Goal: Information Seeking & Learning: Learn about a topic

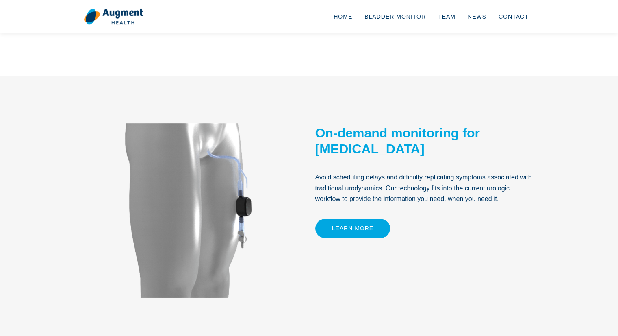
scroll to position [406, 0]
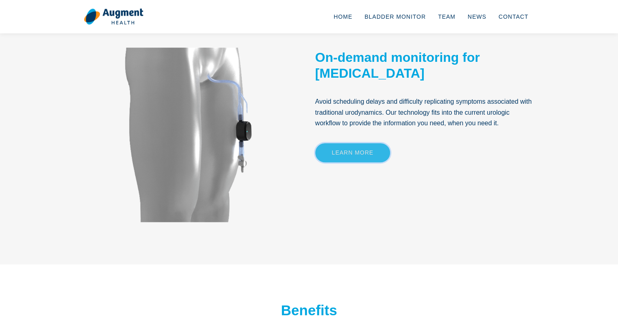
click at [345, 162] on link "Learn More" at bounding box center [352, 152] width 75 height 19
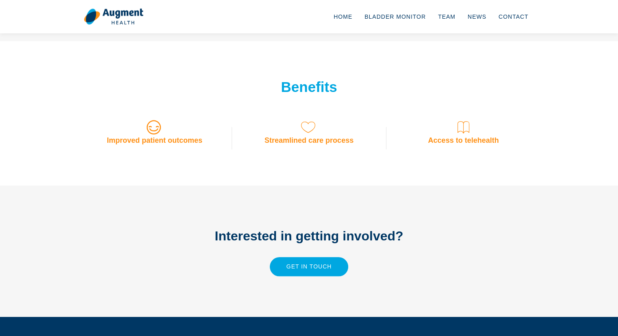
scroll to position [668, 0]
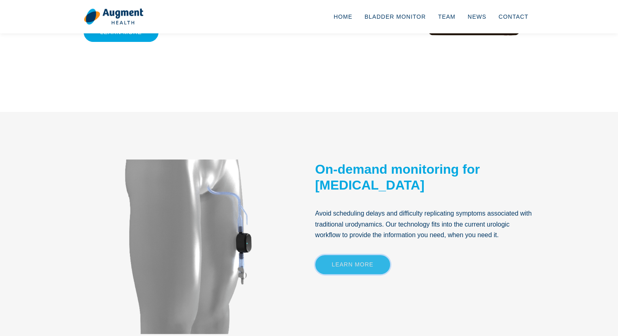
click at [332, 264] on link "Learn More" at bounding box center [352, 264] width 75 height 19
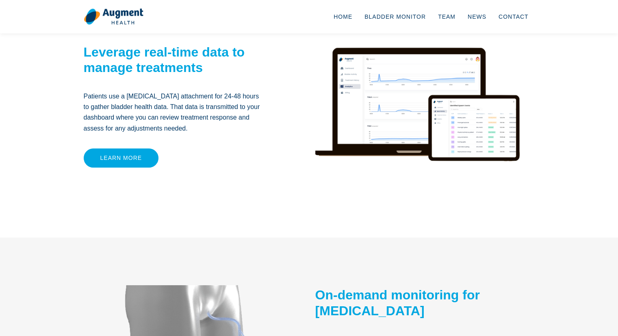
scroll to position [0, 0]
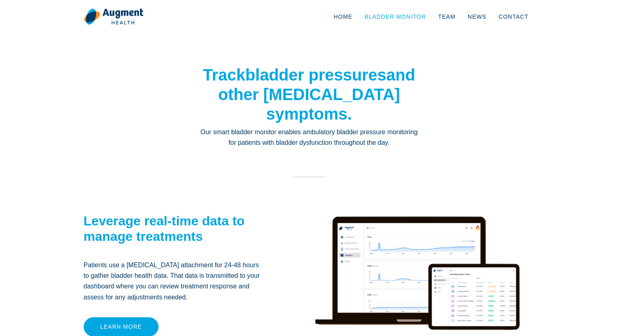
click at [401, 17] on link "Bladder Monitor" at bounding box center [395, 16] width 74 height 27
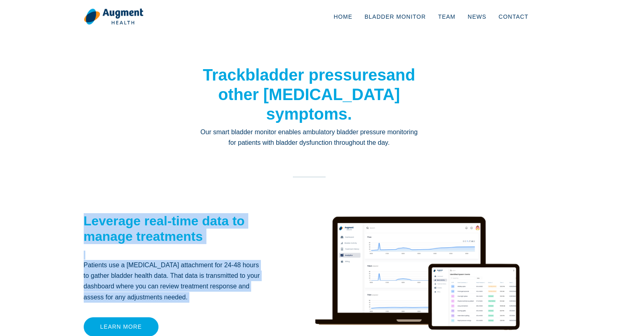
drag, startPoint x: 93, startPoint y: 224, endPoint x: 199, endPoint y: 304, distance: 132.6
click at [199, 304] on div "Leverage real-time data to manage treatments Patients use a catheter attachment…" at bounding box center [174, 281] width 193 height 192
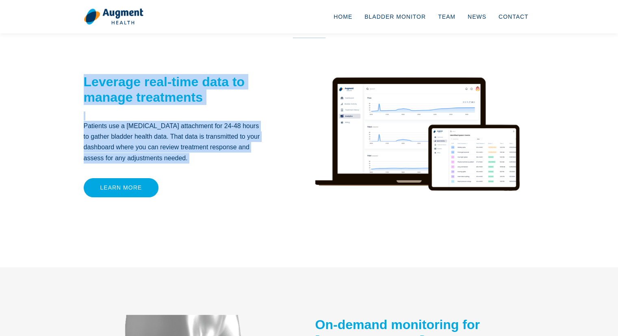
scroll to position [141, 0]
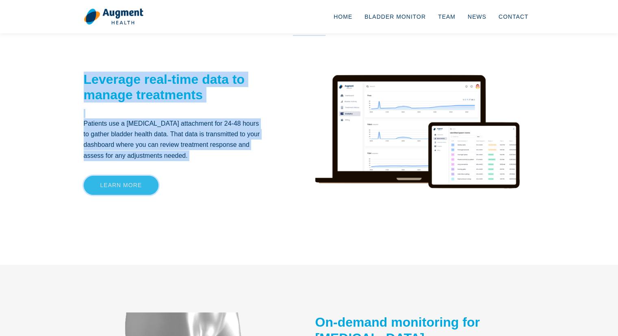
click at [119, 191] on link "Learn more" at bounding box center [121, 185] width 75 height 19
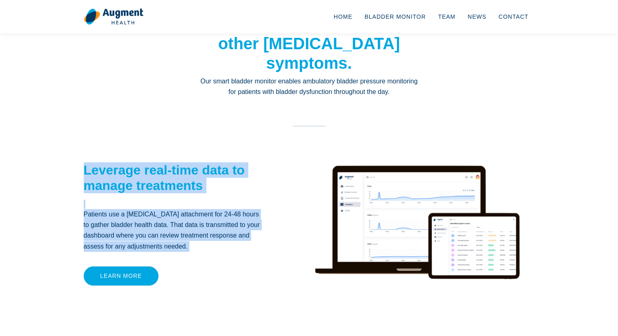
scroll to position [50, 0]
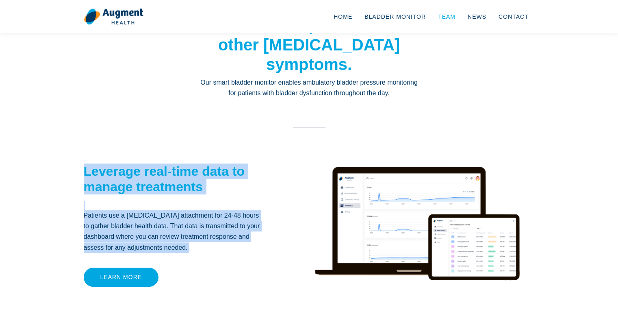
click at [457, 17] on link "Team" at bounding box center [447, 16] width 30 height 27
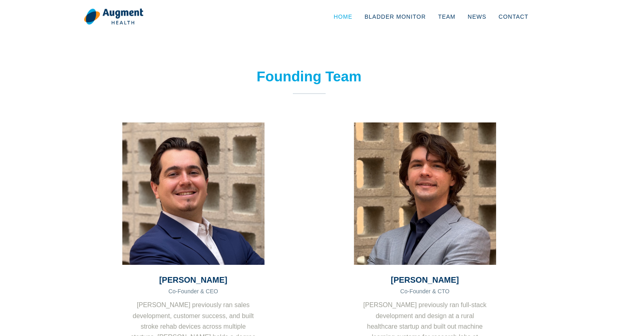
click at [349, 19] on link "Home" at bounding box center [342, 16] width 31 height 27
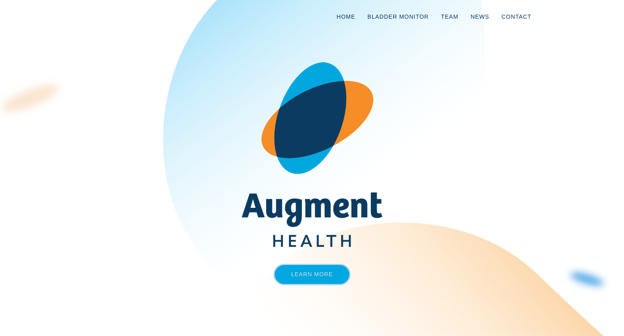
click at [314, 274] on link "Learn More" at bounding box center [312, 274] width 75 height 19
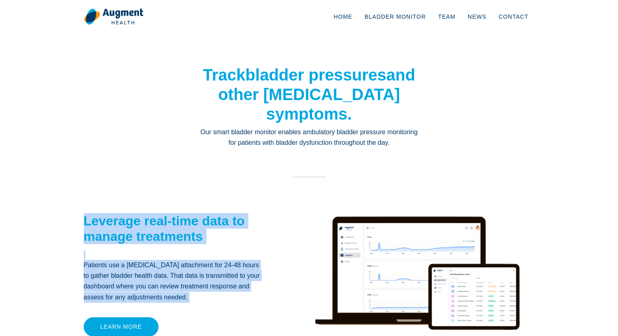
drag, startPoint x: 80, startPoint y: 219, endPoint x: 190, endPoint y: 315, distance: 146.0
click at [190, 315] on div "Leverage real-time data to manage treatments Patients use a catheter attachment…" at bounding box center [174, 281] width 193 height 192
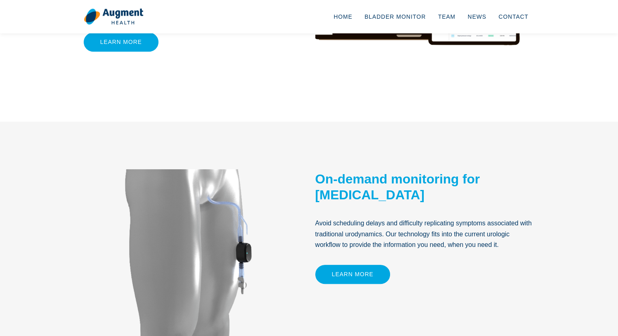
scroll to position [290, 0]
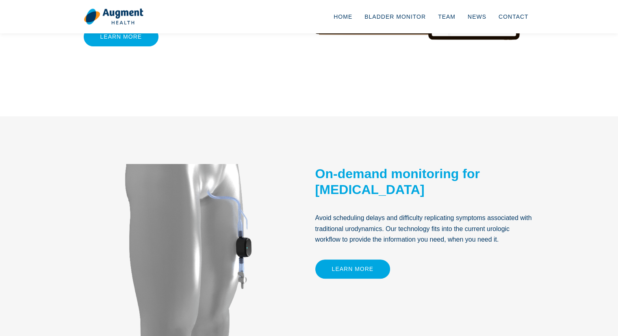
copy body "Leverage real-time data to manage treatments Patients use a catheter attachment…"
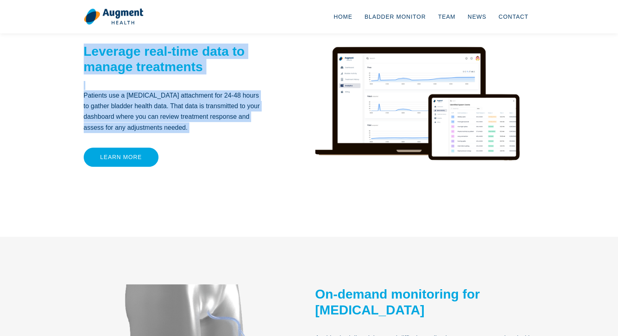
scroll to position [30, 0]
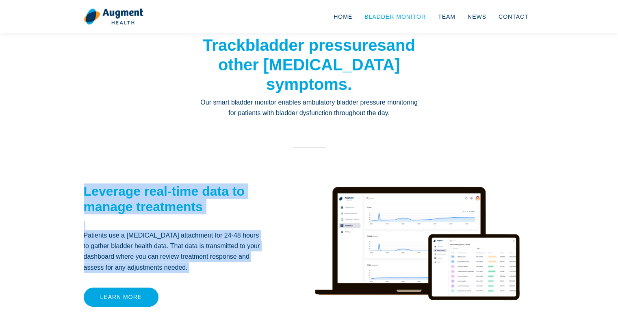
click at [399, 15] on link "Bladder Monitor" at bounding box center [395, 16] width 74 height 27
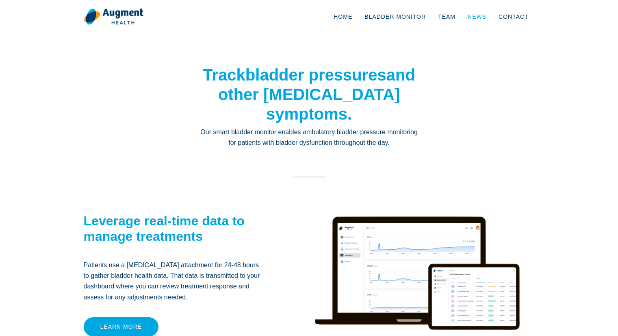
click at [476, 17] on link "News" at bounding box center [477, 16] width 31 height 27
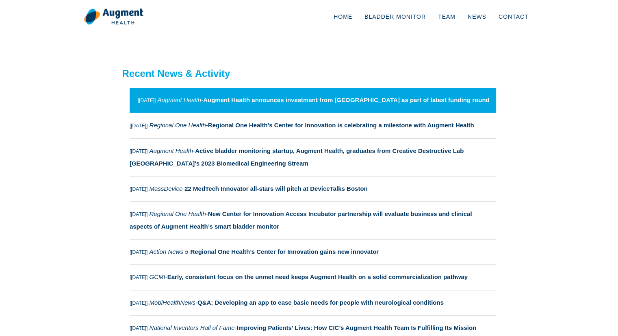
click at [413, 106] on link "[[DATE]] Augment Health - Augment Health announces investment from [GEOGRAPHIC_…" at bounding box center [313, 100] width 366 height 25
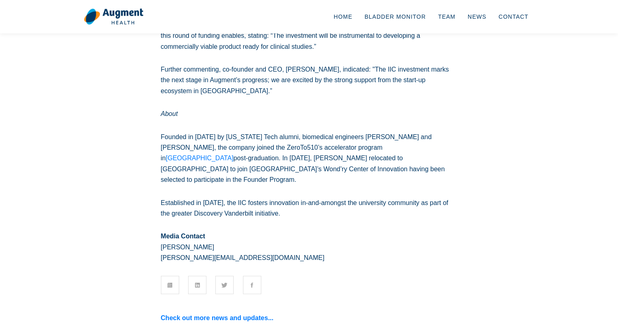
scroll to position [215, 0]
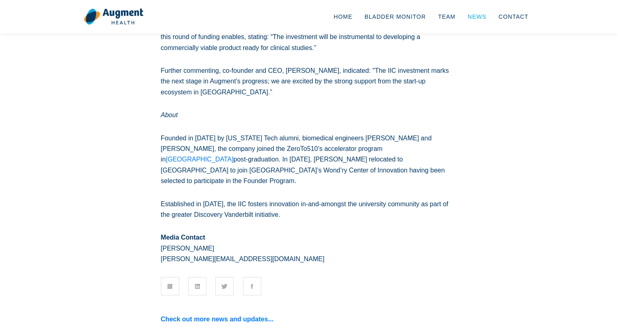
click at [476, 17] on link "News" at bounding box center [477, 16] width 31 height 27
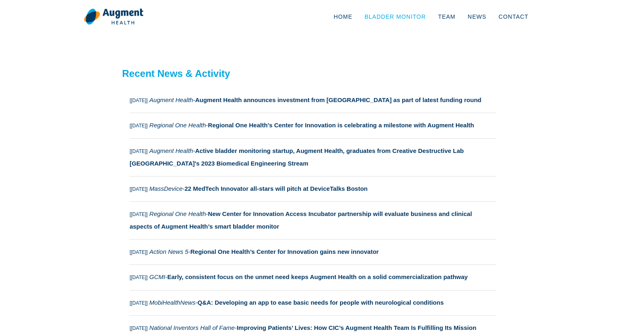
click at [408, 19] on link "Bladder Monitor" at bounding box center [395, 16] width 74 height 27
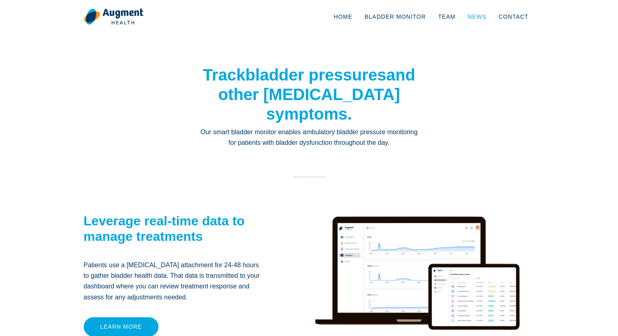
click at [482, 17] on link "News" at bounding box center [477, 16] width 31 height 27
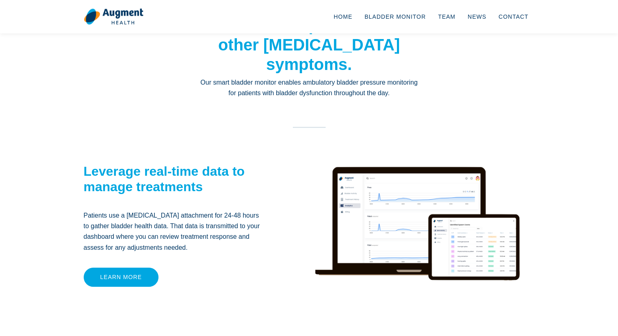
scroll to position [141, 0]
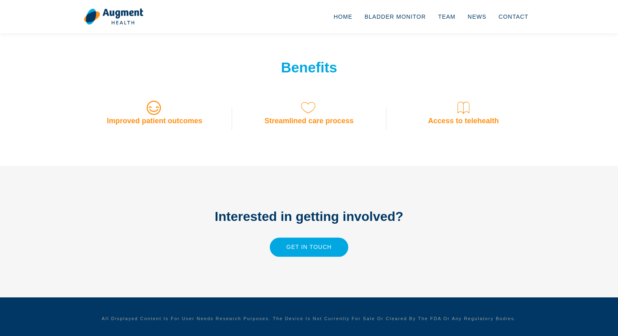
scroll to position [668, 0]
